Goal: Task Accomplishment & Management: Manage account settings

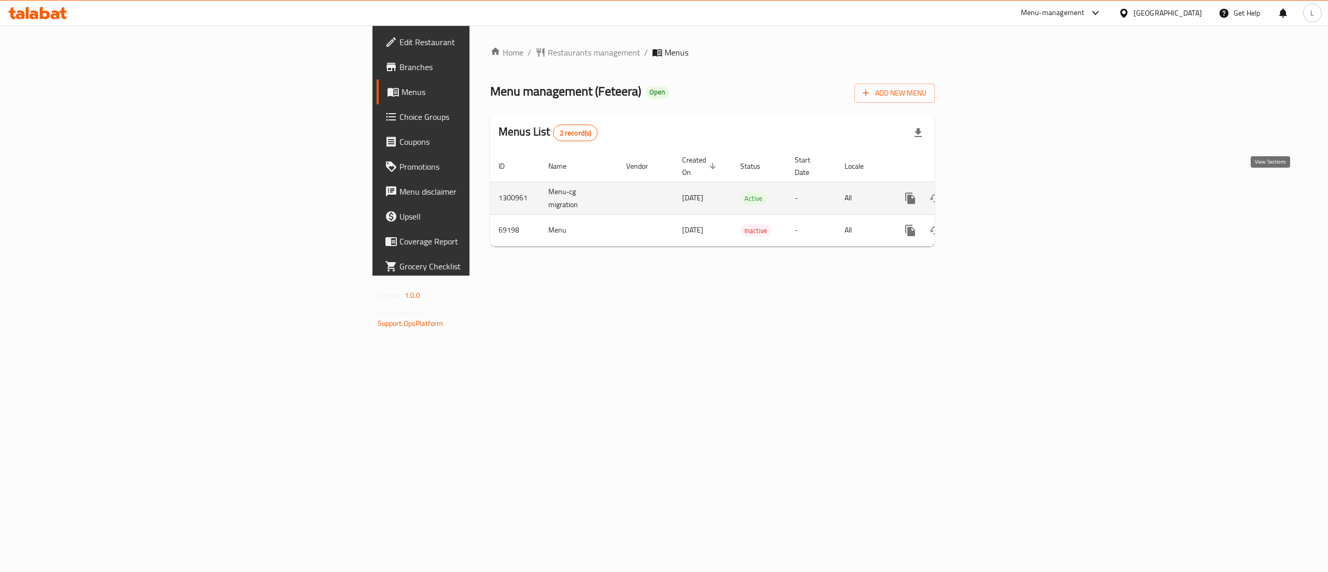
click at [991, 192] on icon "enhanced table" at bounding box center [985, 198] width 12 height 12
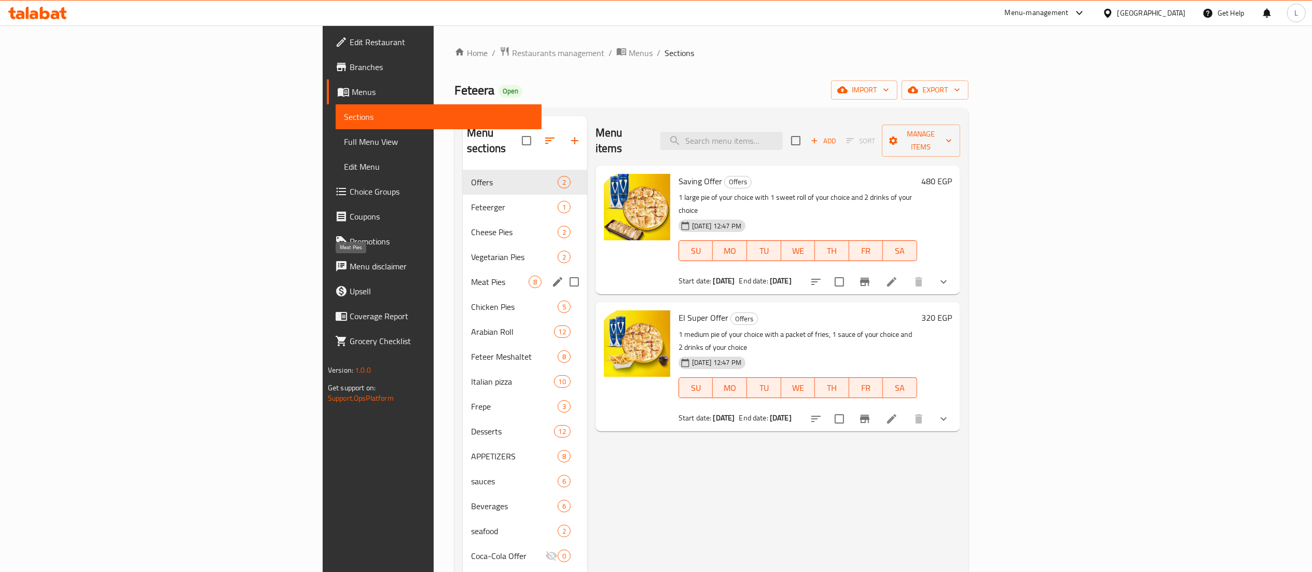
click at [471, 275] on span "Meat Pies" at bounding box center [500, 281] width 58 height 12
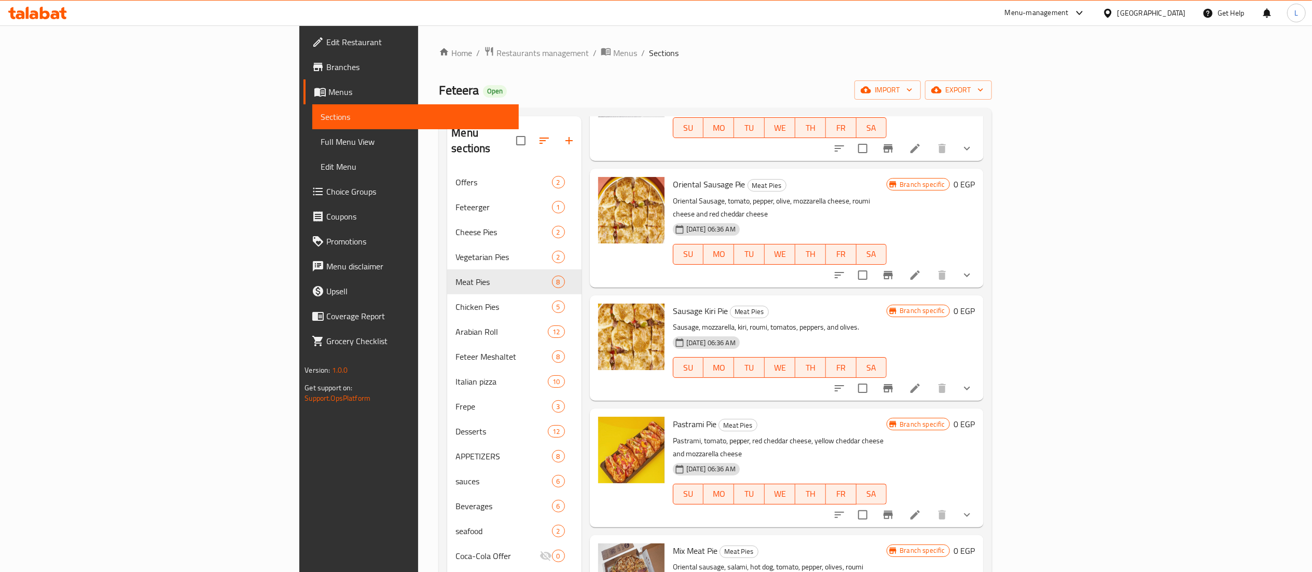
scroll to position [146, 0]
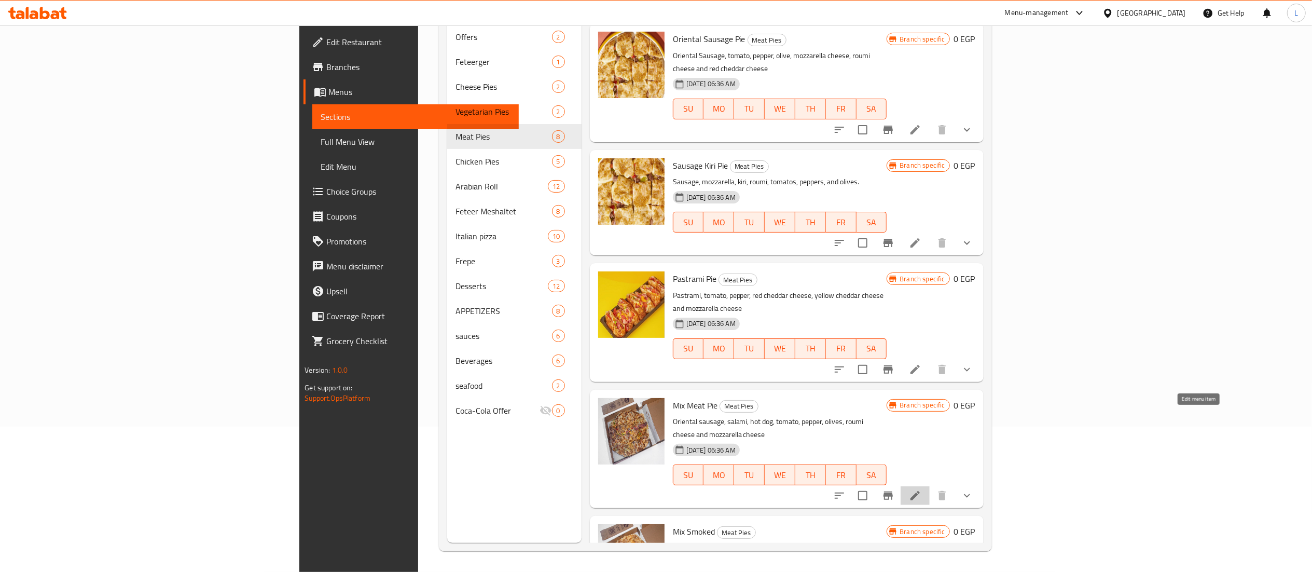
click at [921, 489] on icon at bounding box center [915, 495] width 12 height 12
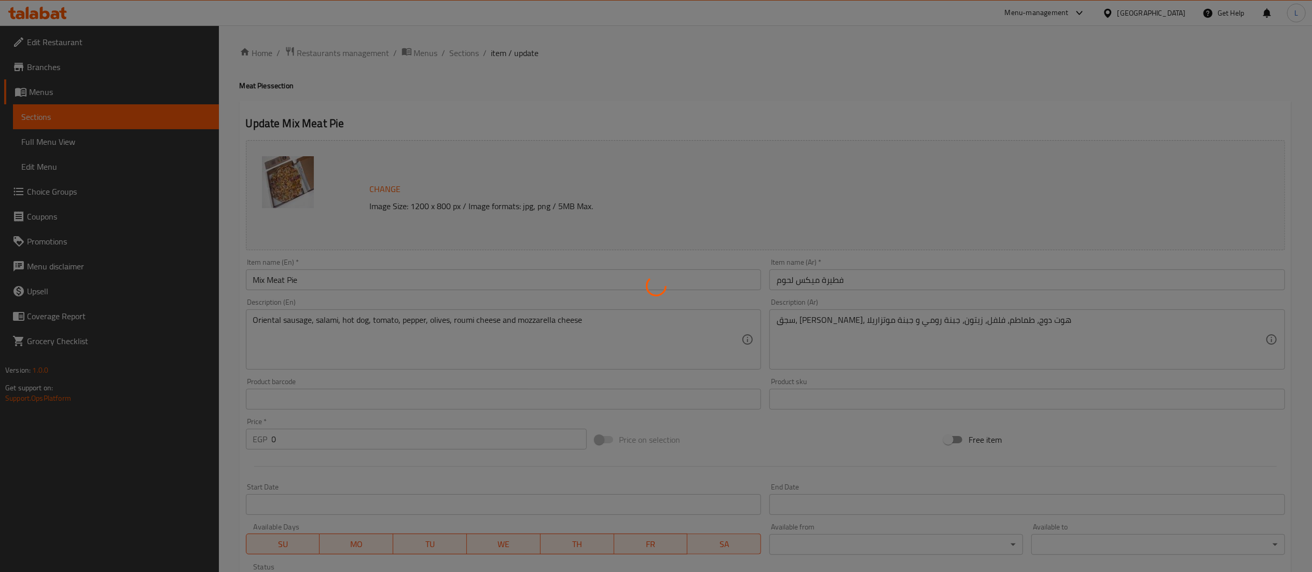
type input "إضافات:"
type input "0"
type input "14"
type input "اجعلها كومبو:"
type input "0"
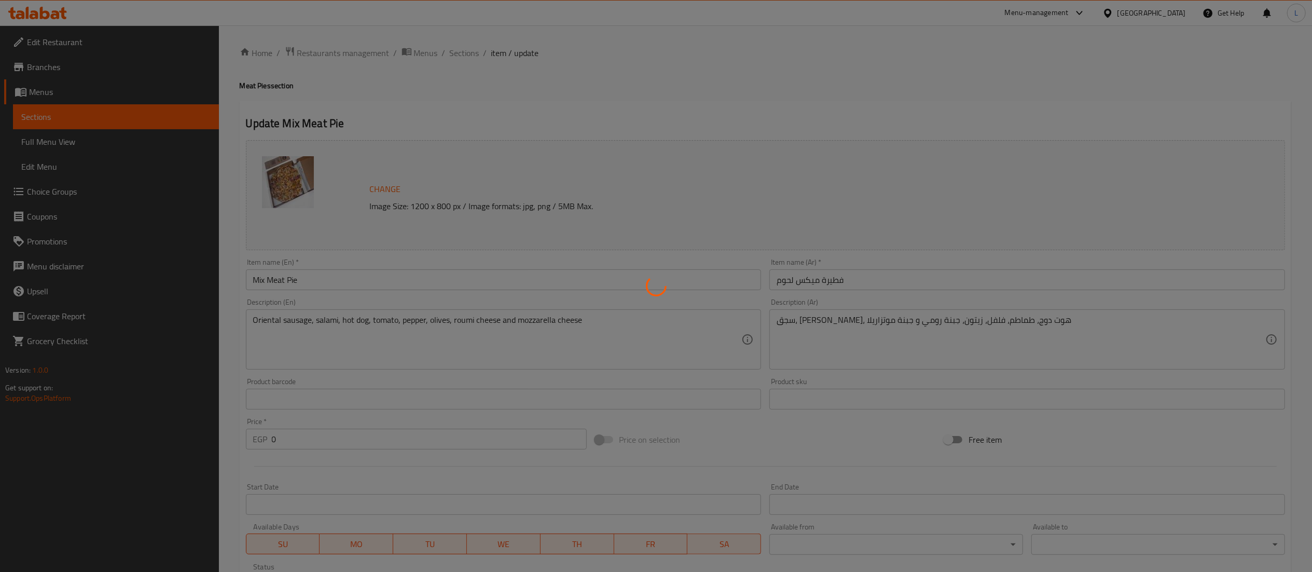
type input "5"
type input "إضافات:"
type input "0"
type input "14"
type input "اجعلها كومبو:"
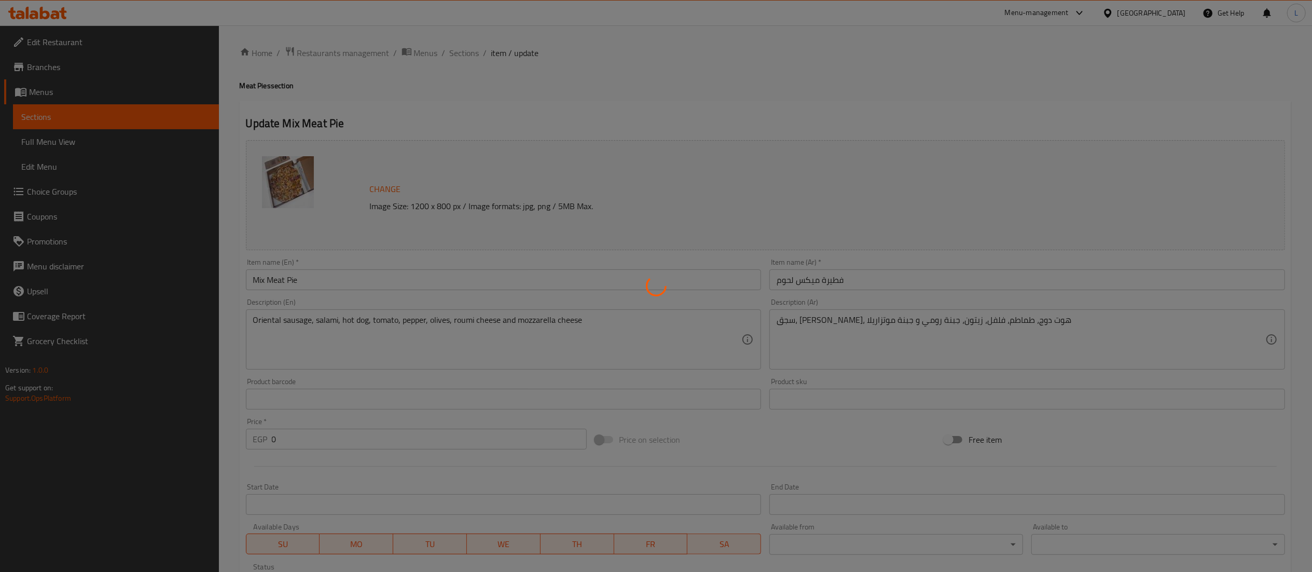
type input "0"
type input "5"
type input "إضافات:"
type input "0"
type input "14"
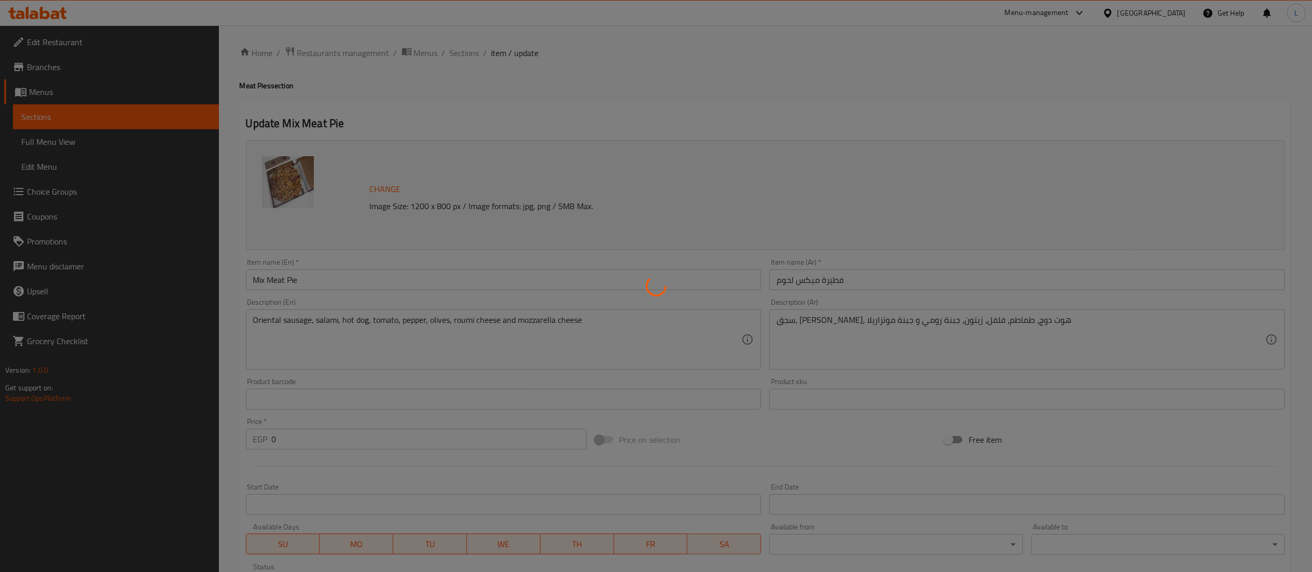
type input "اجعلها كومبو"
type input "0"
type input "5"
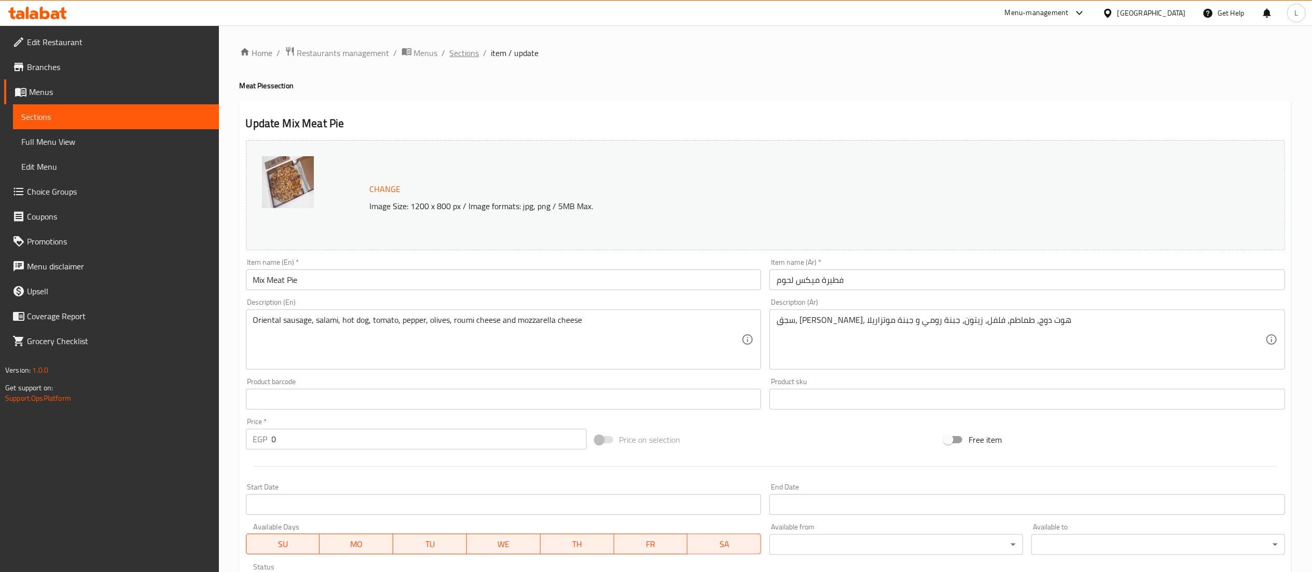
click at [457, 58] on span "Sections" at bounding box center [465, 53] width 30 height 12
